Goal: Use online tool/utility: Utilize a website feature to perform a specific function

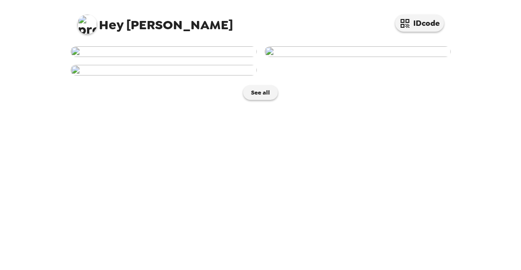
scroll to position [244, 0]
click at [157, 76] on img at bounding box center [164, 70] width 186 height 11
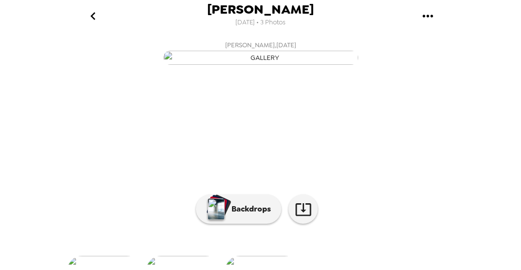
scroll to position [152, 0]
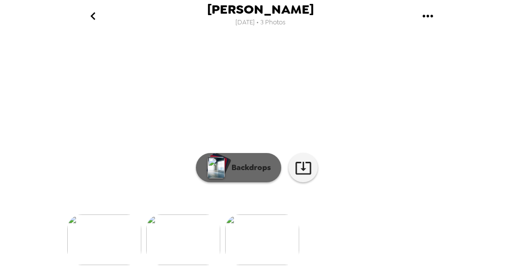
click at [254, 162] on p "Backdrops" at bounding box center [249, 168] width 44 height 12
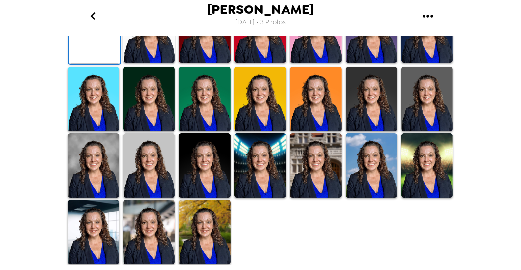
scroll to position [315, 0]
click at [141, 238] on img at bounding box center [149, 232] width 52 height 65
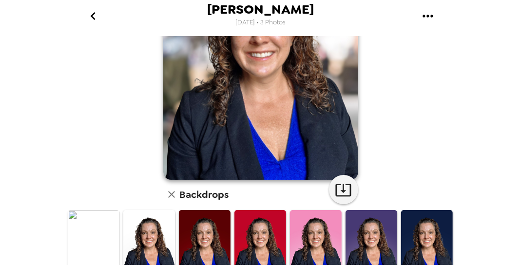
scroll to position [113, 0]
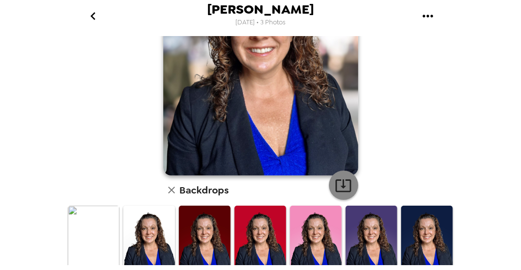
click at [340, 184] on icon "button" at bounding box center [343, 185] width 17 height 17
